Goal: Task Accomplishment & Management: Use online tool/utility

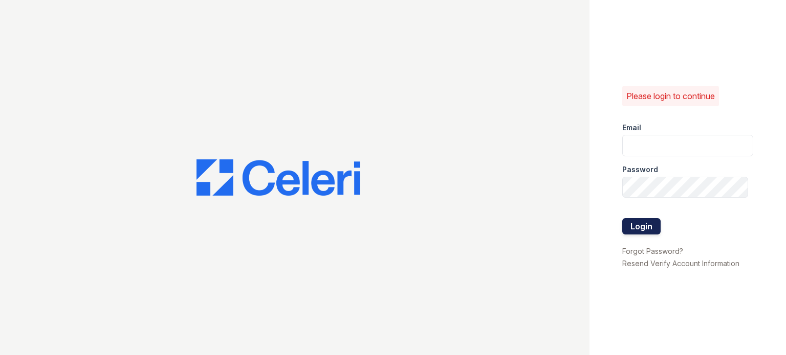
type input "[EMAIL_ADDRESS][DOMAIN_NAME]"
click at [642, 230] on button "Login" at bounding box center [641, 226] width 38 height 16
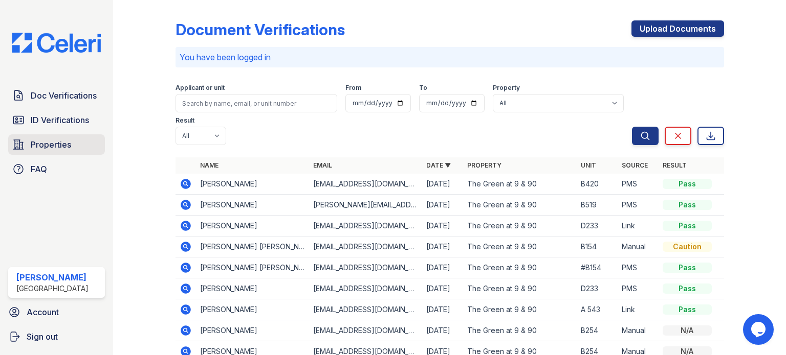
click at [51, 143] on span "Properties" at bounding box center [51, 145] width 40 height 12
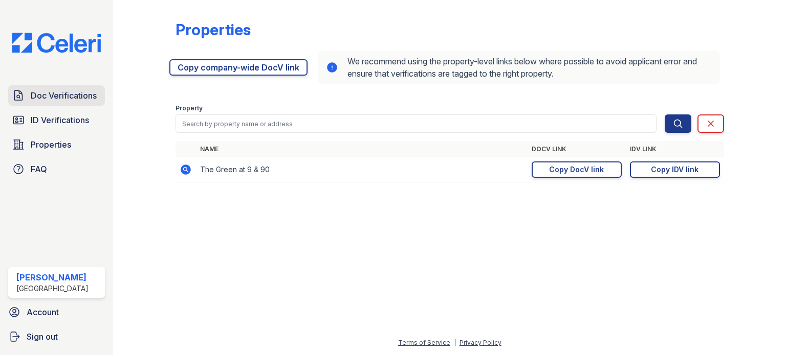
click at [60, 87] on link "Doc Verifications" at bounding box center [56, 95] width 97 height 20
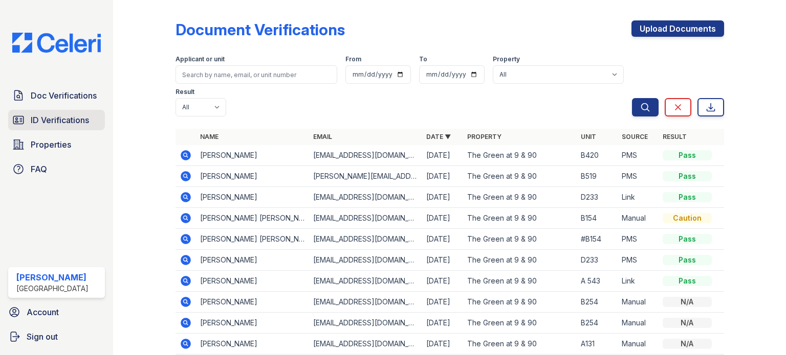
click at [47, 123] on span "ID Verifications" at bounding box center [60, 120] width 58 height 12
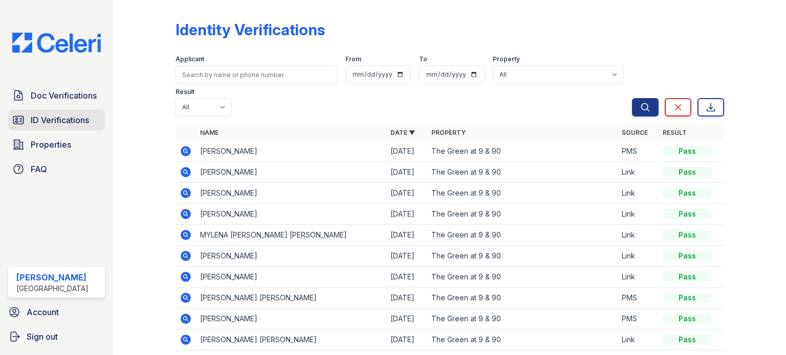
click at [70, 121] on span "ID Verifications" at bounding box center [60, 120] width 58 height 12
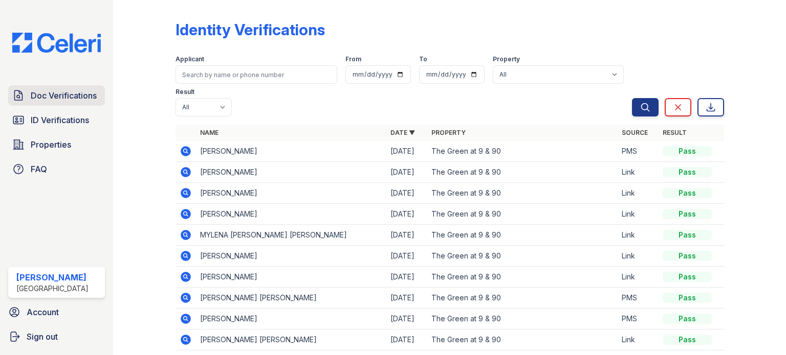
click at [70, 98] on span "Doc Verifications" at bounding box center [64, 96] width 66 height 12
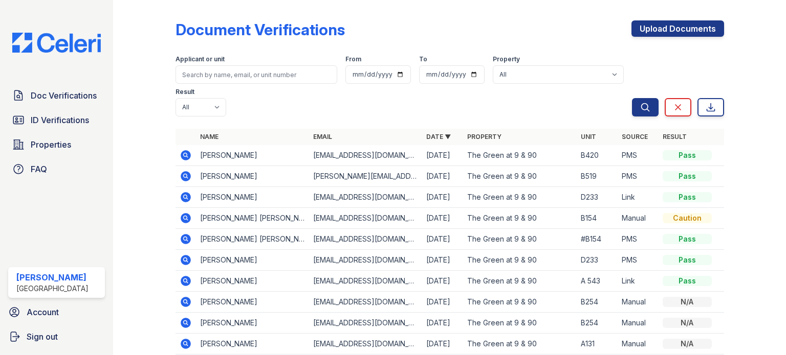
click at [186, 153] on icon at bounding box center [186, 155] width 10 height 10
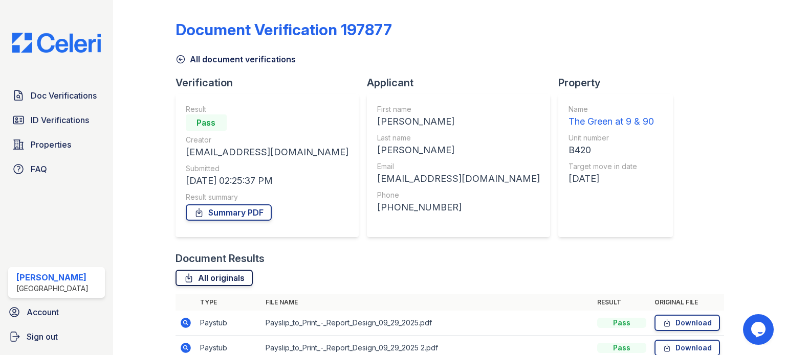
click at [204, 279] on link "All originals" at bounding box center [213, 278] width 77 height 16
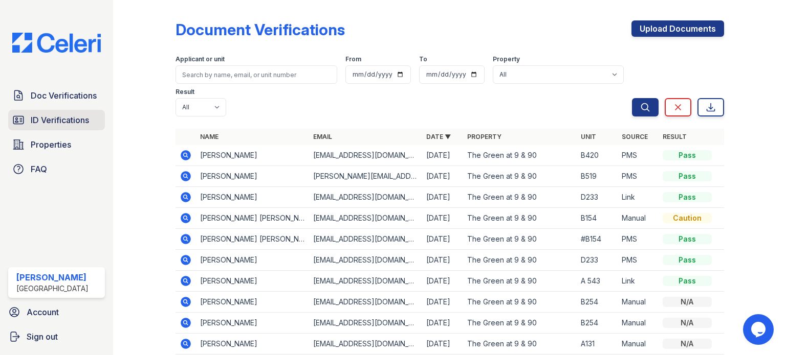
click at [68, 120] on span "ID Verifications" at bounding box center [60, 120] width 58 height 12
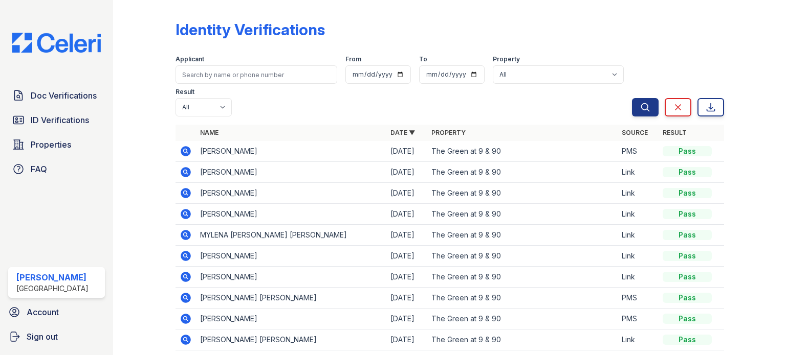
click at [186, 149] on icon at bounding box center [186, 151] width 10 height 10
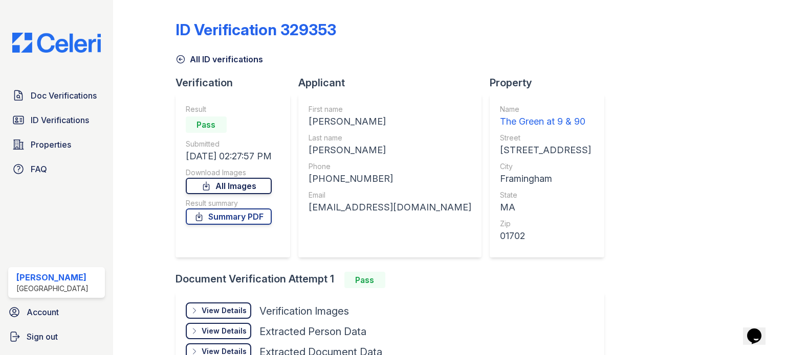
click at [239, 181] on link "All Images" at bounding box center [229, 186] width 86 height 16
click at [240, 187] on link "All Images" at bounding box center [229, 186] width 86 height 16
click at [61, 94] on span "Doc Verifications" at bounding box center [64, 96] width 66 height 12
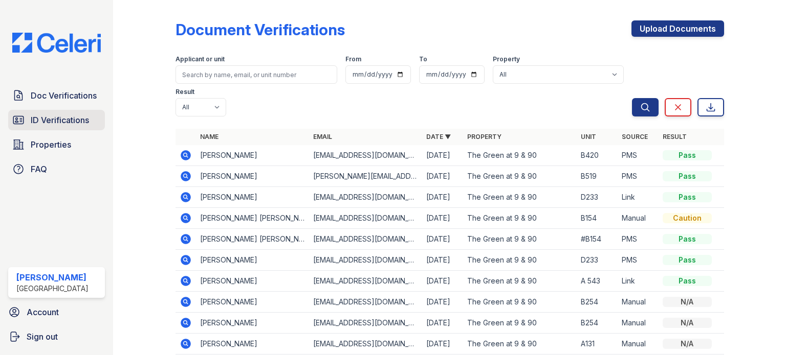
click at [55, 119] on span "ID Verifications" at bounding box center [60, 120] width 58 height 12
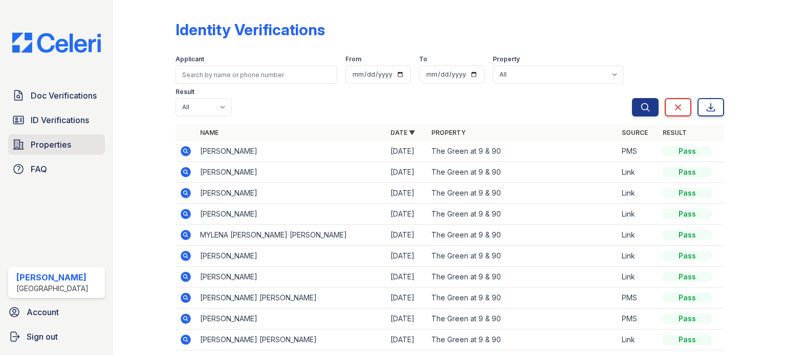
click at [46, 146] on span "Properties" at bounding box center [51, 145] width 40 height 12
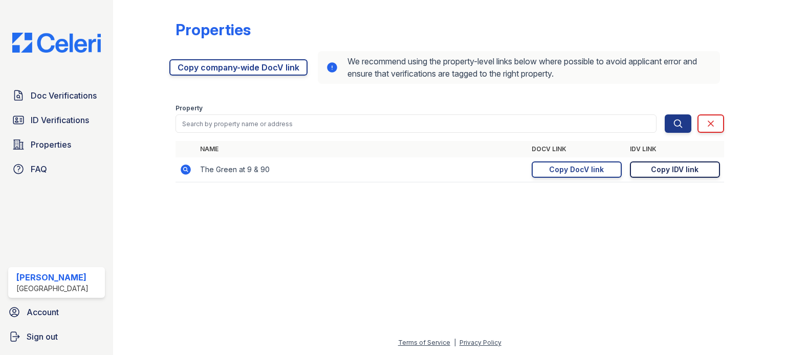
click at [679, 167] on div "Copy IDV link" at bounding box center [675, 170] width 48 height 10
click at [563, 167] on div "Copy DocV link" at bounding box center [576, 170] width 55 height 10
click at [60, 95] on span "Doc Verifications" at bounding box center [64, 96] width 66 height 12
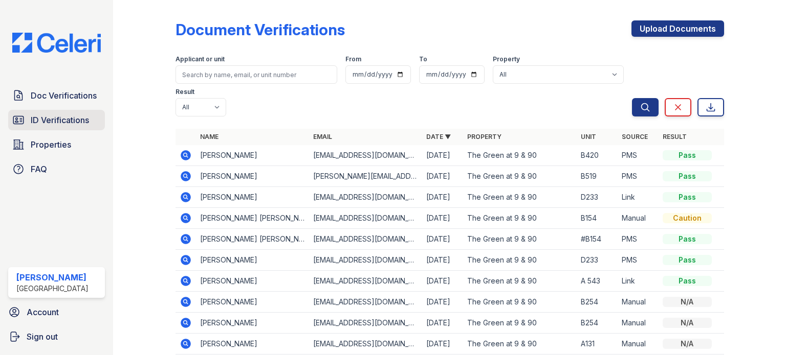
click at [59, 120] on span "ID Verifications" at bounding box center [60, 120] width 58 height 12
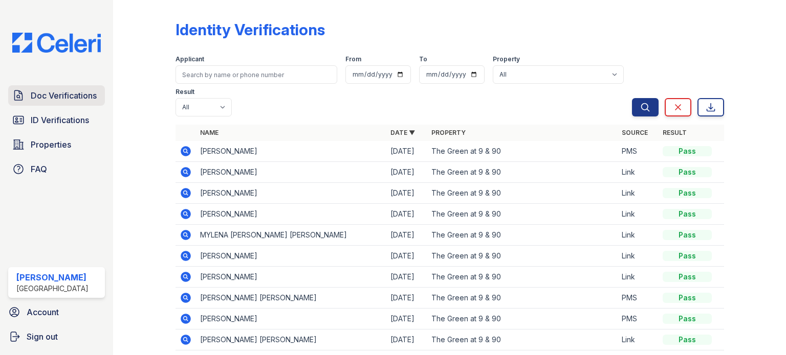
click at [76, 98] on span "Doc Verifications" at bounding box center [64, 96] width 66 height 12
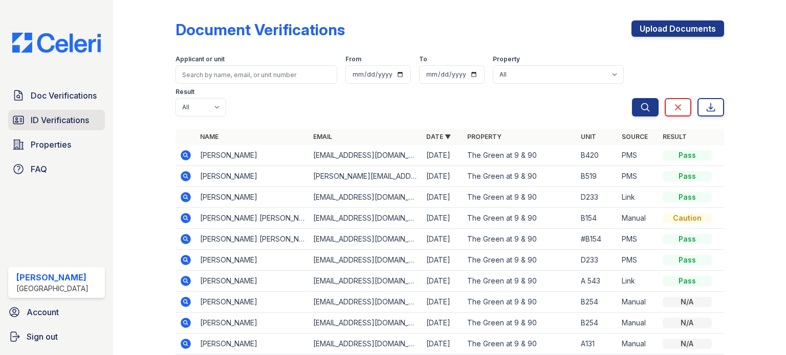
click at [82, 119] on span "ID Verifications" at bounding box center [60, 120] width 58 height 12
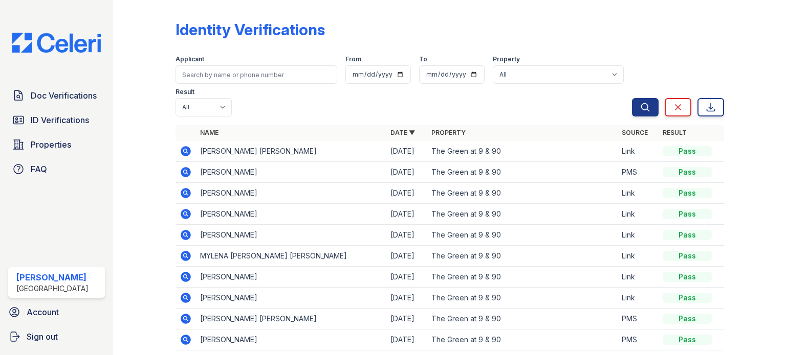
click at [68, 90] on span "Doc Verifications" at bounding box center [64, 96] width 66 height 12
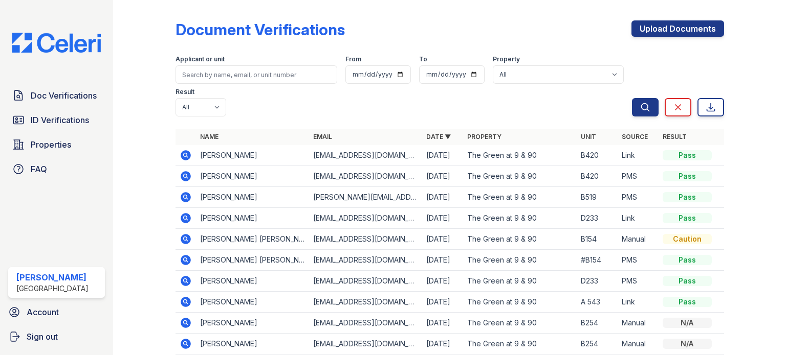
click at [185, 154] on icon at bounding box center [185, 154] width 3 height 3
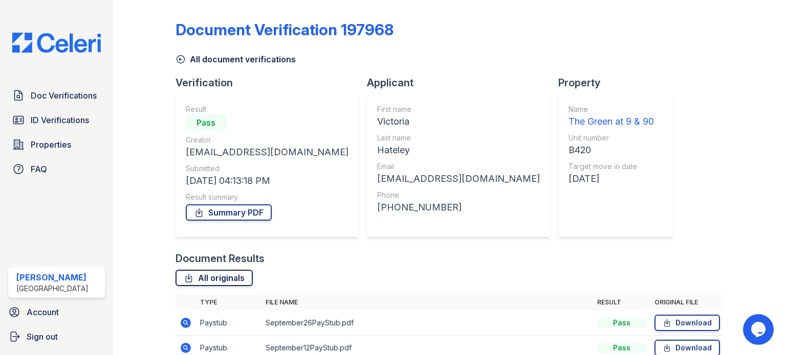
click at [219, 280] on link "All originals" at bounding box center [213, 278] width 77 height 16
click at [55, 126] on span "ID Verifications" at bounding box center [60, 120] width 58 height 12
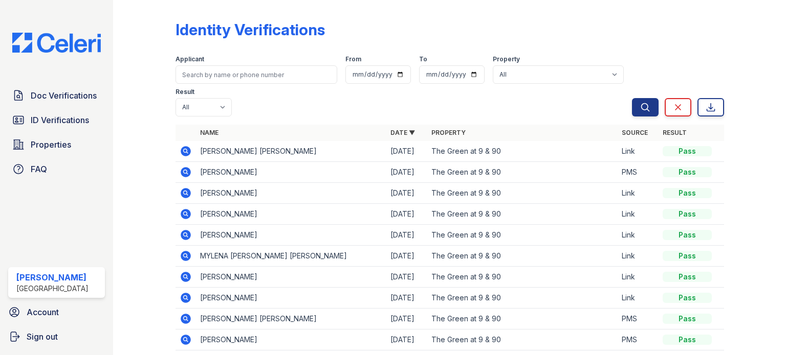
click at [184, 149] on icon at bounding box center [186, 151] width 12 height 12
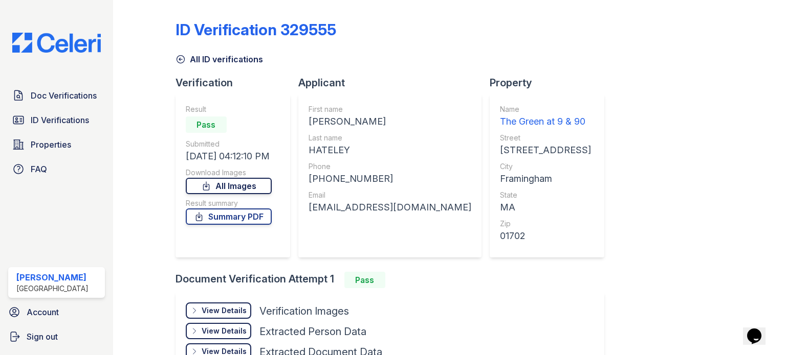
click at [233, 186] on link "All Images" at bounding box center [229, 186] width 86 height 16
click at [237, 184] on link "All Images" at bounding box center [229, 186] width 86 height 16
click at [60, 90] on span "Doc Verifications" at bounding box center [64, 96] width 66 height 12
